Goal: Transaction & Acquisition: Purchase product/service

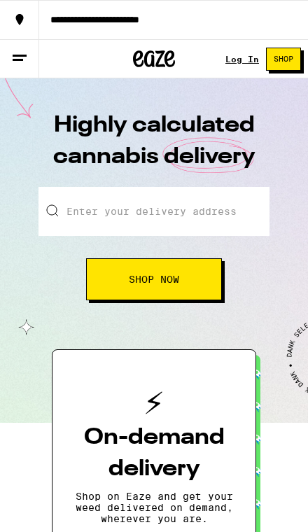
click at [238, 62] on link "Log In" at bounding box center [242, 59] width 34 height 9
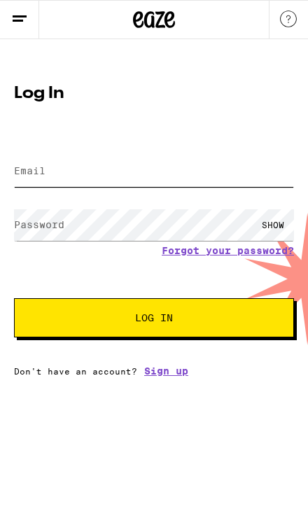
click at [185, 169] on input "Email" at bounding box center [154, 170] width 280 height 31
type input "[EMAIL_ADDRESS][DOMAIN_NAME]"
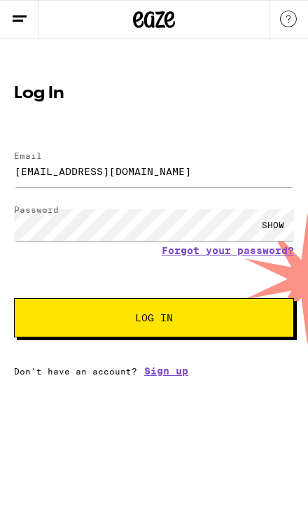
click at [154, 320] on button "Log In" at bounding box center [154, 317] width 280 height 39
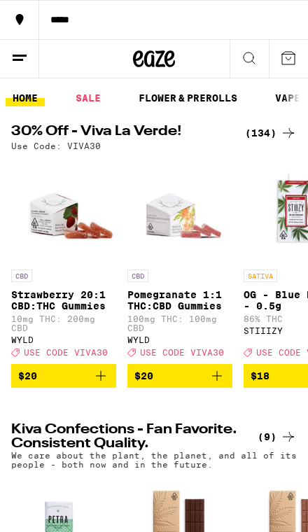
click at [188, 24] on div "*****" at bounding box center [173, 20] width 269 height 10
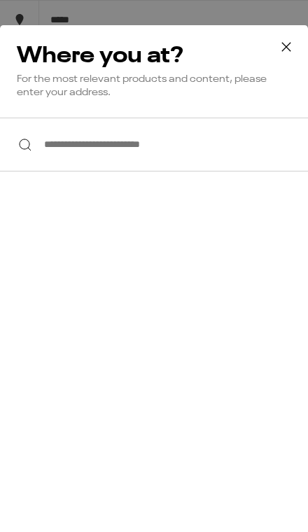
click at [231, 153] on input "**********" at bounding box center [154, 145] width 308 height 54
click at [260, 156] on input "**********" at bounding box center [154, 145] width 308 height 54
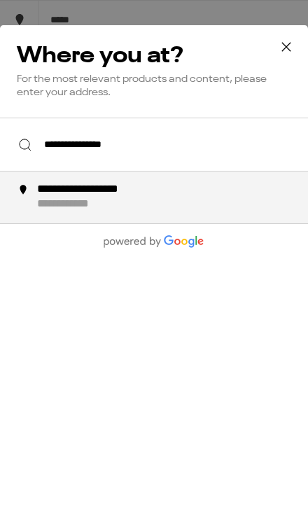
click at [210, 200] on div "**********" at bounding box center [176, 197] width 281 height 29
type input "**********"
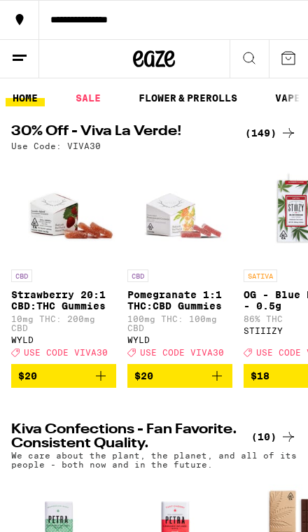
click at [95, 104] on link "SALE" at bounding box center [88, 98] width 39 height 17
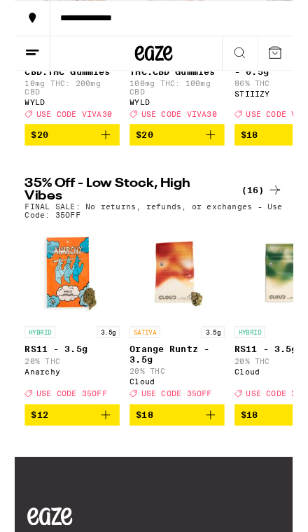
scroll to position [279, 0]
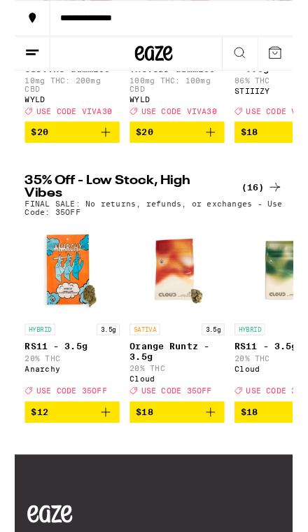
click at [275, 216] on div "(16)" at bounding box center [273, 207] width 45 height 17
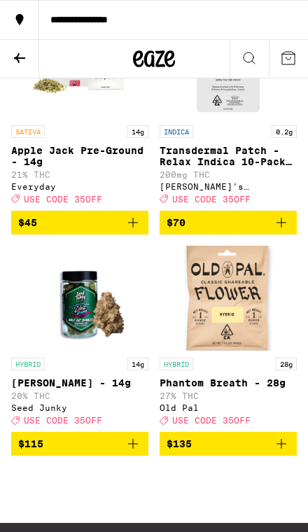
scroll to position [1519, 0]
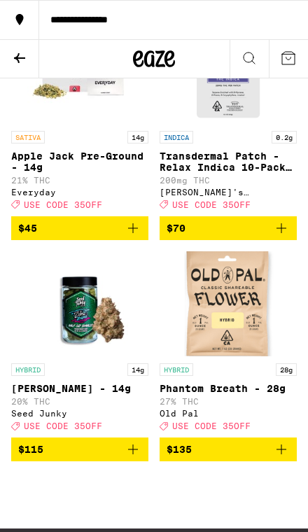
click at [17, 61] on icon at bounding box center [19, 58] width 17 height 17
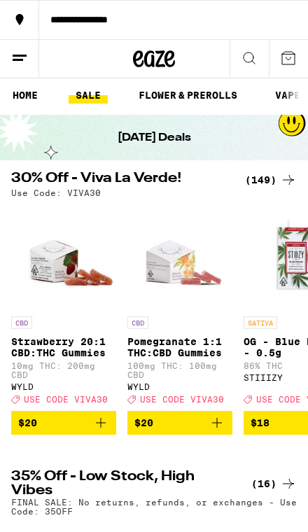
click at [271, 179] on div "(149)" at bounding box center [271, 179] width 52 height 17
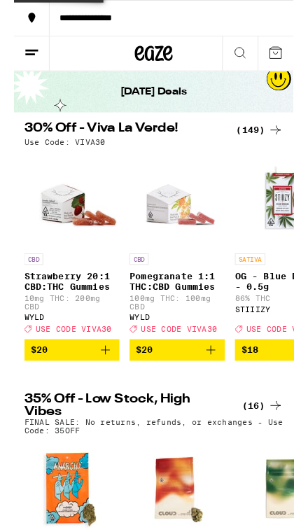
scroll to position [40, 0]
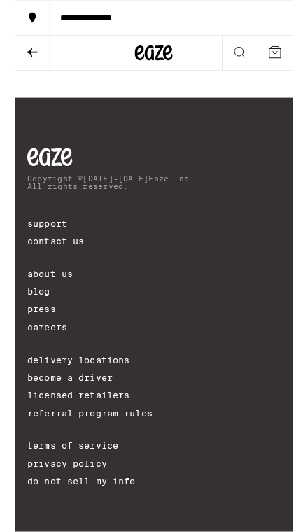
scroll to position [17731, 0]
click at [134, 34] on icon "Add to bag" at bounding box center [133, 29] width 10 height 10
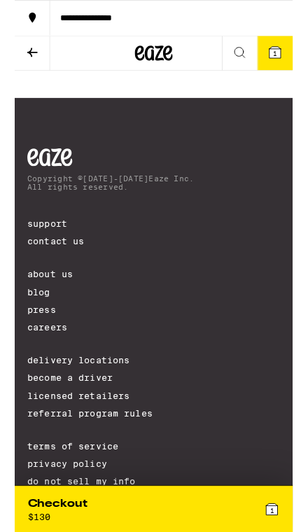
click at [31, 70] on button at bounding box center [19, 59] width 39 height 38
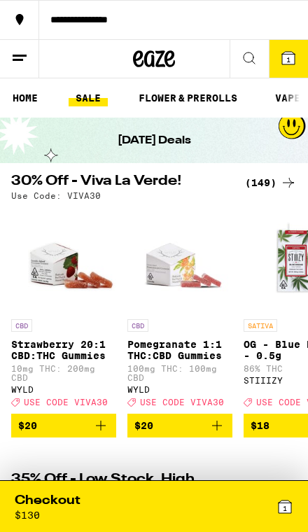
click at [31, 103] on link "HOME" at bounding box center [25, 98] width 39 height 17
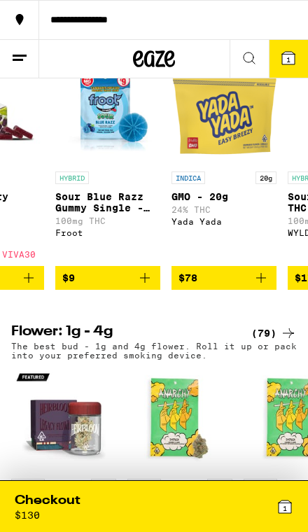
scroll to position [0, 1468]
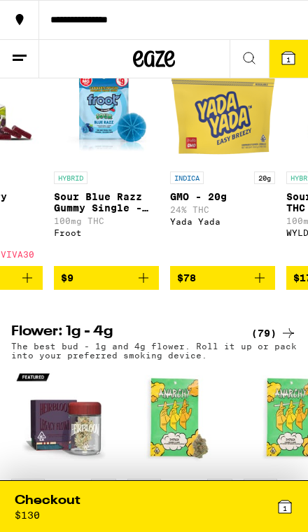
click at [146, 286] on icon "Add to bag" at bounding box center [143, 277] width 17 height 17
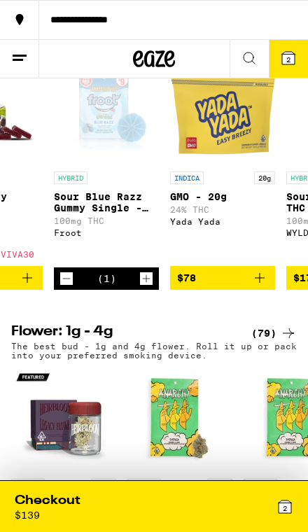
click at [148, 287] on icon "Increment" at bounding box center [146, 278] width 13 height 17
click at [288, 57] on span "3" at bounding box center [288, 59] width 4 height 8
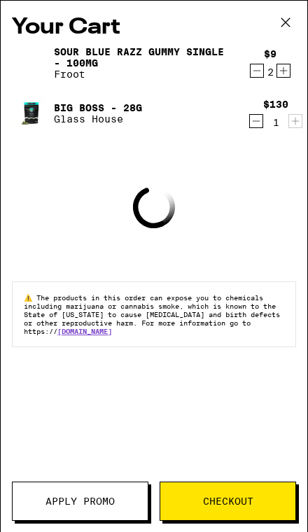
click at [56, 504] on span "Apply Promo" at bounding box center [79, 501] width 69 height 10
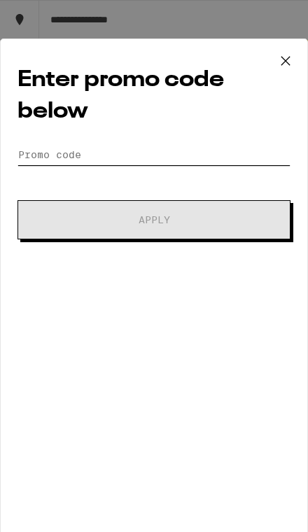
click at [237, 150] on input "Promo Code" at bounding box center [153, 154] width 273 height 21
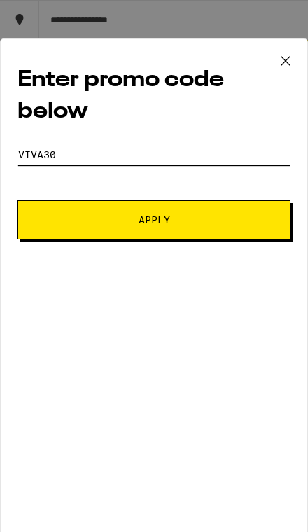
type input "Viva30"
click at [251, 218] on button "Apply" at bounding box center [153, 219] width 273 height 39
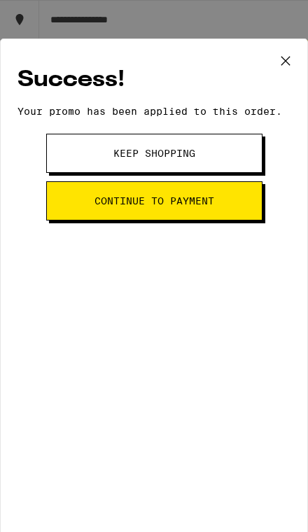
click at [236, 195] on button "Continue to payment" at bounding box center [154, 200] width 216 height 39
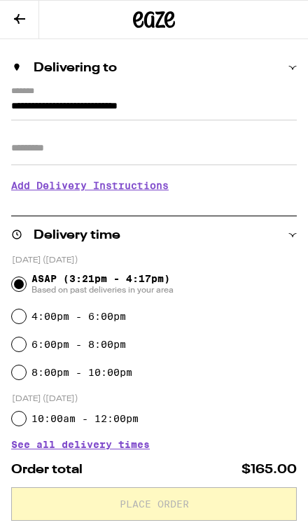
scroll to position [97, 0]
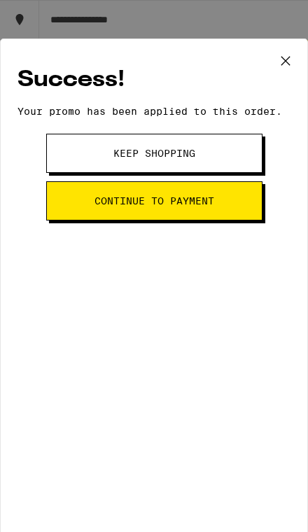
click at [289, 60] on icon at bounding box center [285, 60] width 21 height 21
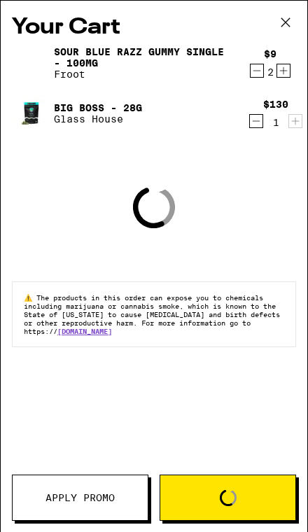
scroll to position [994, 0]
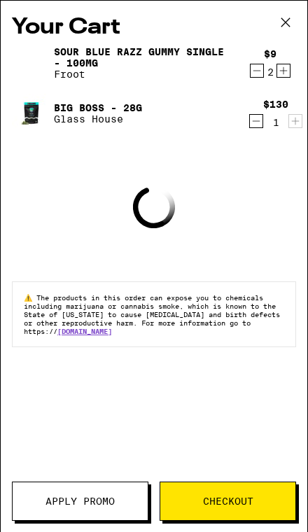
click at [255, 116] on icon "Decrement" at bounding box center [256, 121] width 13 height 17
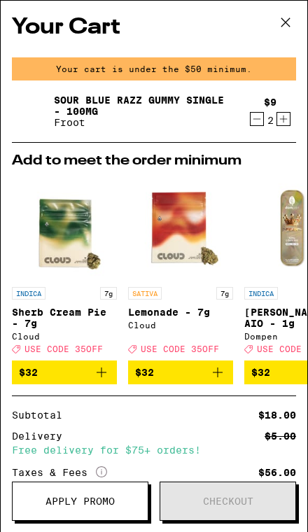
click at [290, 19] on icon at bounding box center [285, 22] width 21 height 21
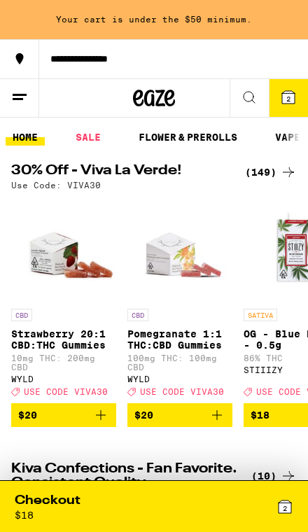
click at [100, 135] on link "SALE" at bounding box center [88, 137] width 39 height 17
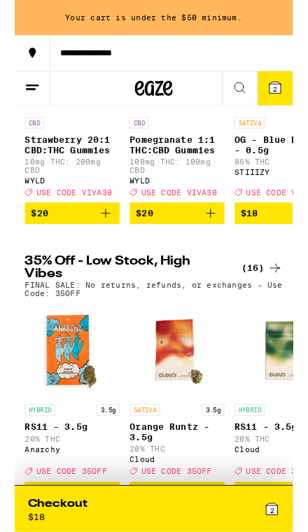
scroll to position [227, 0]
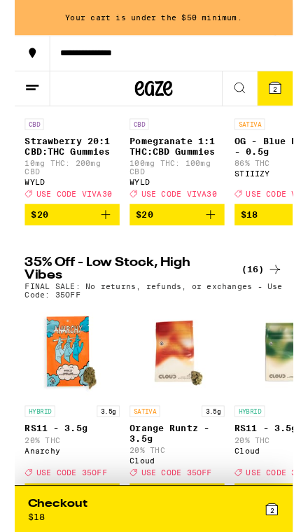
click at [269, 307] on div "(16)" at bounding box center [273, 298] width 45 height 17
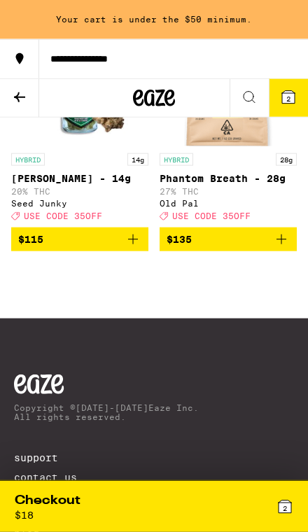
click at [279, 248] on icon "Add to bag" at bounding box center [281, 239] width 17 height 17
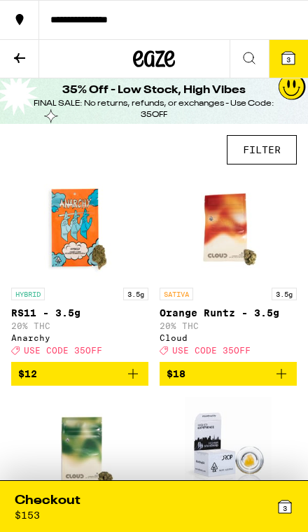
click at [286, 57] on icon at bounding box center [288, 58] width 13 height 13
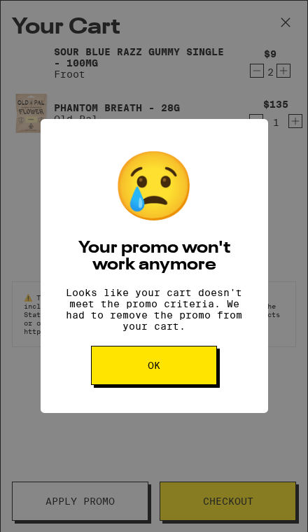
click at [53, 501] on div "😢 Your promo won't work anymore Looks like your cart doesn't meet the promo cri…" at bounding box center [154, 266] width 308 height 532
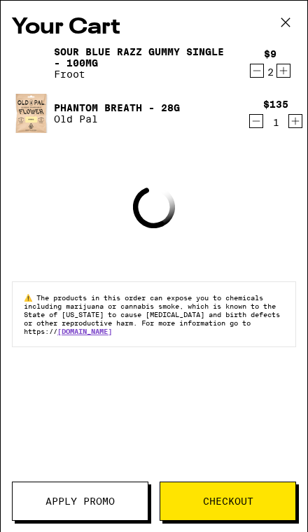
click at [52, 498] on span "Apply Promo" at bounding box center [79, 501] width 69 height 10
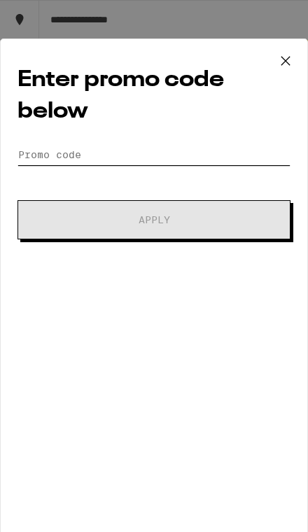
click at [259, 163] on input "Promo Code" at bounding box center [153, 154] width 273 height 21
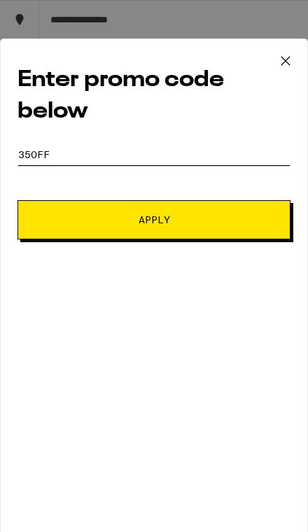
type input "35off"
click at [267, 217] on button "Apply" at bounding box center [153, 219] width 273 height 39
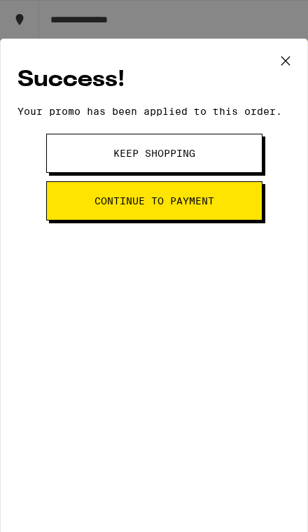
click at [218, 212] on button "Continue to payment" at bounding box center [154, 200] width 216 height 39
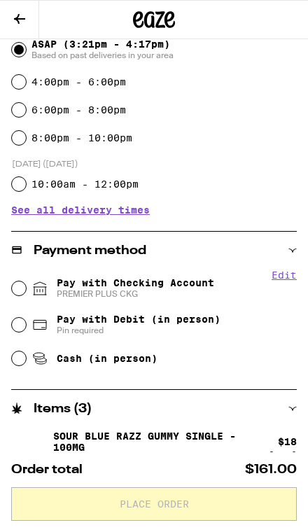
scroll to position [342, 0]
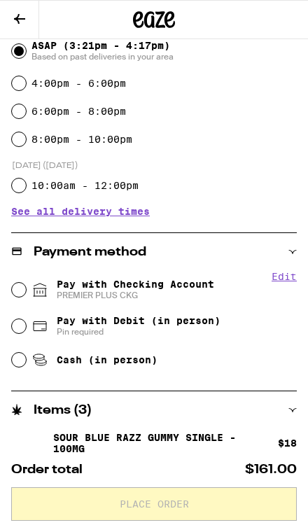
click at [200, 283] on span "Pay with Checking Account PREMIER PLUS CKG" at bounding box center [135, 290] width 157 height 22
click at [26, 283] on input "Pay with Checking Account PREMIER PLUS CKG" at bounding box center [19, 290] width 14 height 14
radio input "true"
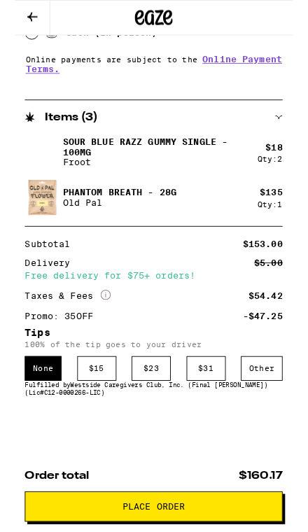
scroll to position [670, 0]
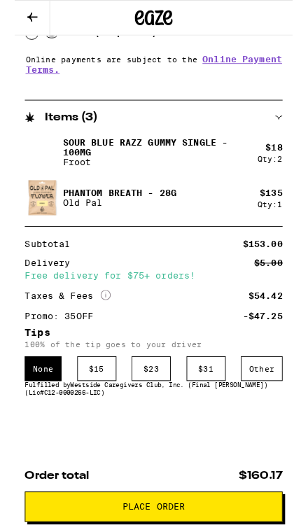
click at [272, 409] on div "Other" at bounding box center [274, 408] width 46 height 27
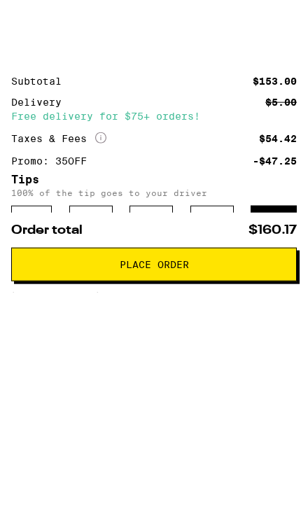
type input "6"
click at [245, 345] on span "Place Order" at bounding box center [154, 350] width 262 height 10
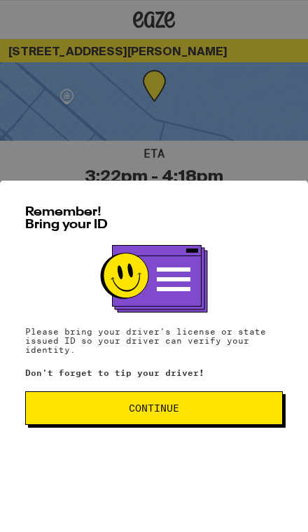
click at [235, 413] on span "Continue" at bounding box center [154, 408] width 234 height 10
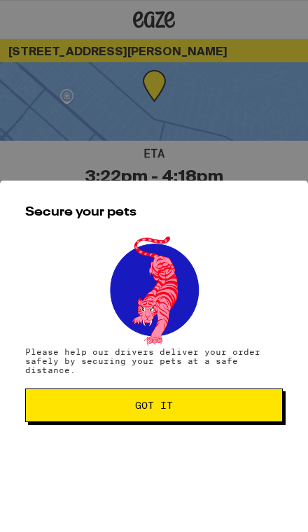
click at [225, 410] on span "Got it" at bounding box center [154, 405] width 234 height 10
